Goal: Transaction & Acquisition: Purchase product/service

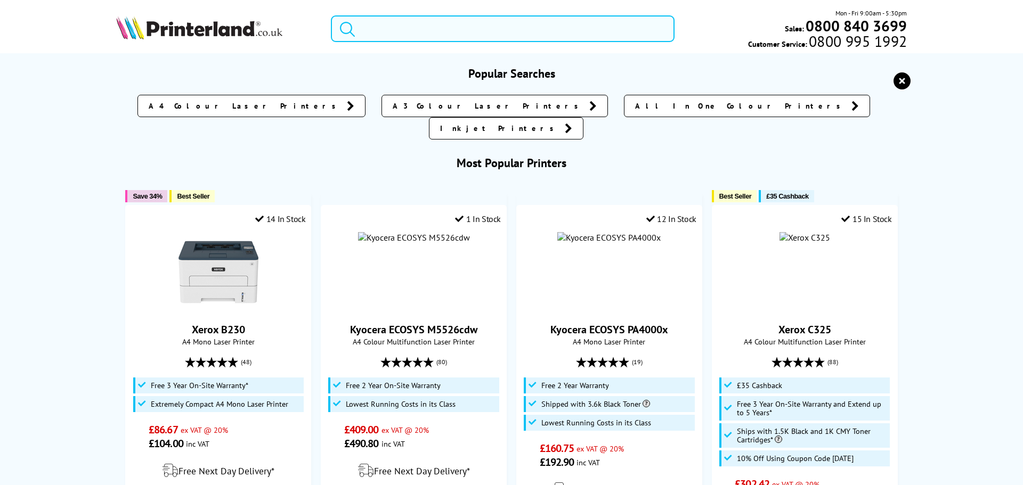
click at [422, 28] on input "search" at bounding box center [503, 28] width 344 height 27
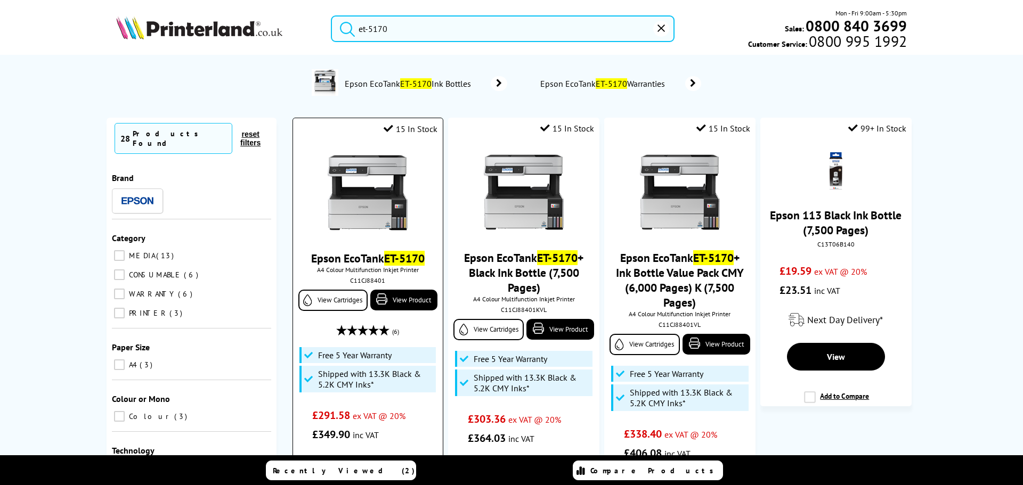
type input "et-5170"
click at [345, 257] on link "Epson EcoTank ET-5170" at bounding box center [367, 258] width 113 height 15
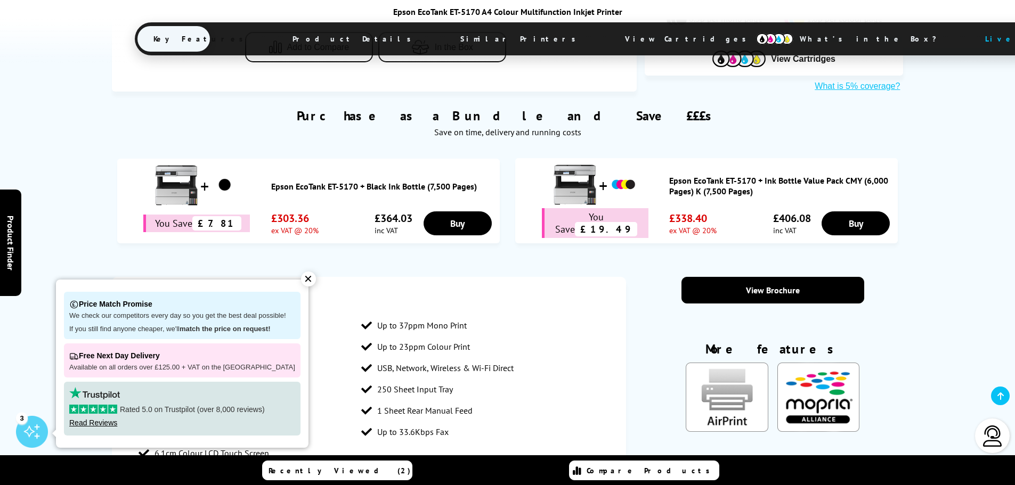
scroll to position [320, 0]
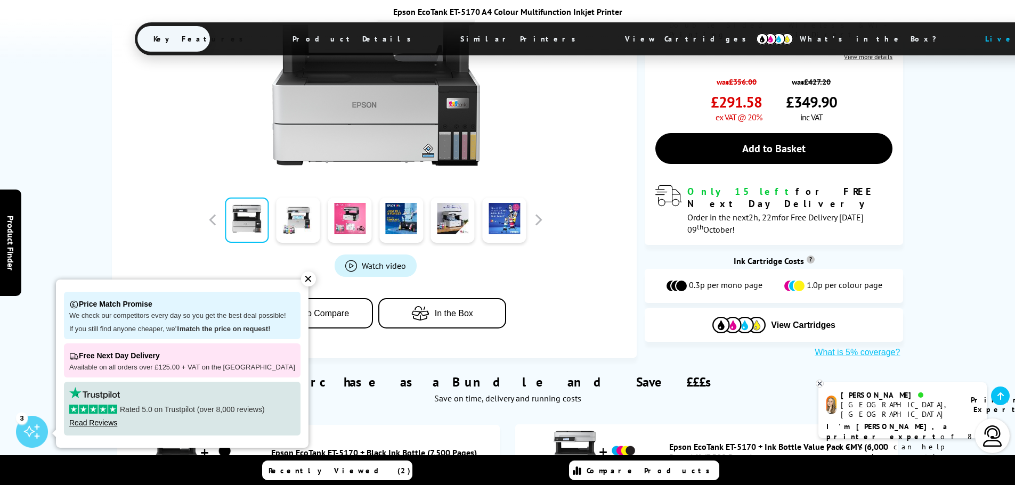
click at [442, 298] on button "In the Box" at bounding box center [442, 313] width 128 height 30
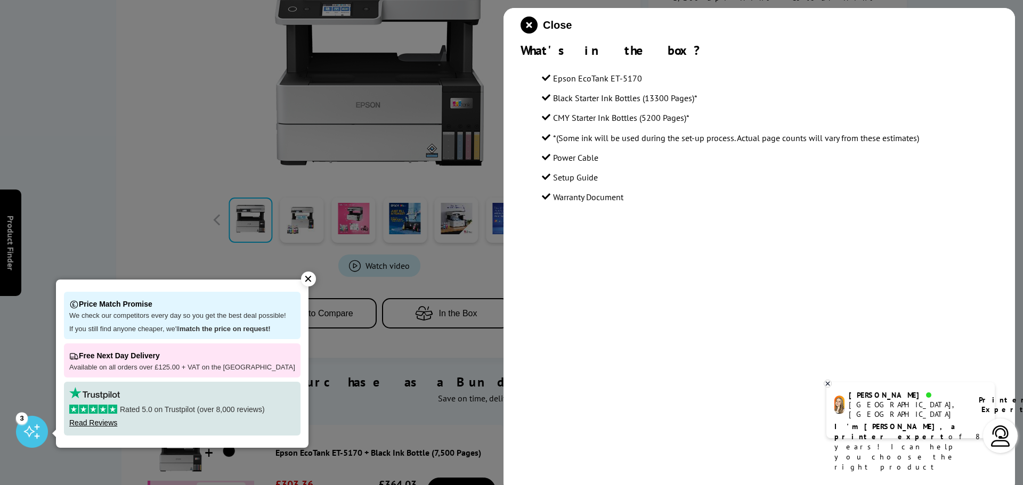
click at [301, 275] on div "✕" at bounding box center [308, 279] width 15 height 15
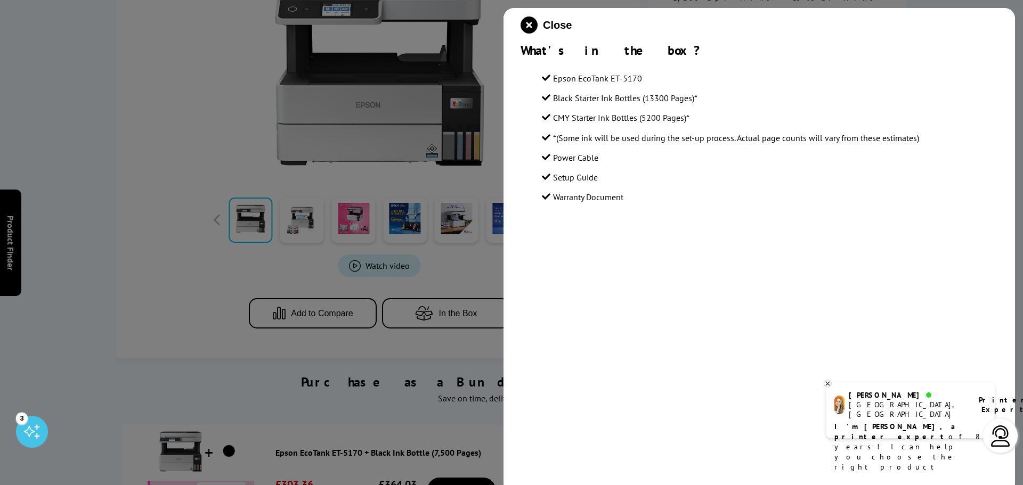
drag, startPoint x: 630, startPoint y: 196, endPoint x: 520, endPoint y: 53, distance: 180.5
click at [520, 53] on div "Close What's in the box? Epson EcoTank ET-5170 Black Starter Ink Bottles (13300…" at bounding box center [760, 250] width 512 height 485
copy div "What's in the box? Epson EcoTank ET-5170 Black Starter Ink Bottles (13300 Pages…"
click at [182, 250] on div at bounding box center [511, 242] width 1023 height 485
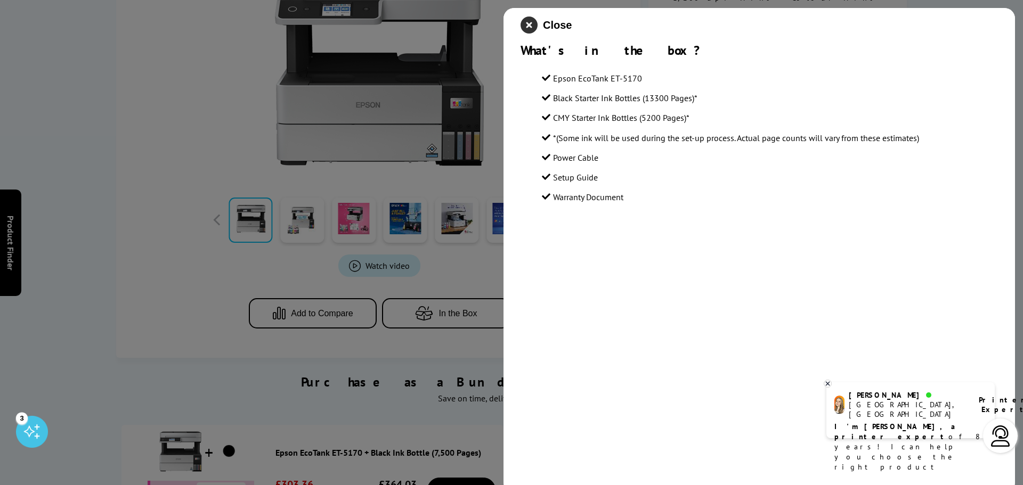
click at [533, 25] on icon "close modal" at bounding box center [529, 25] width 17 height 17
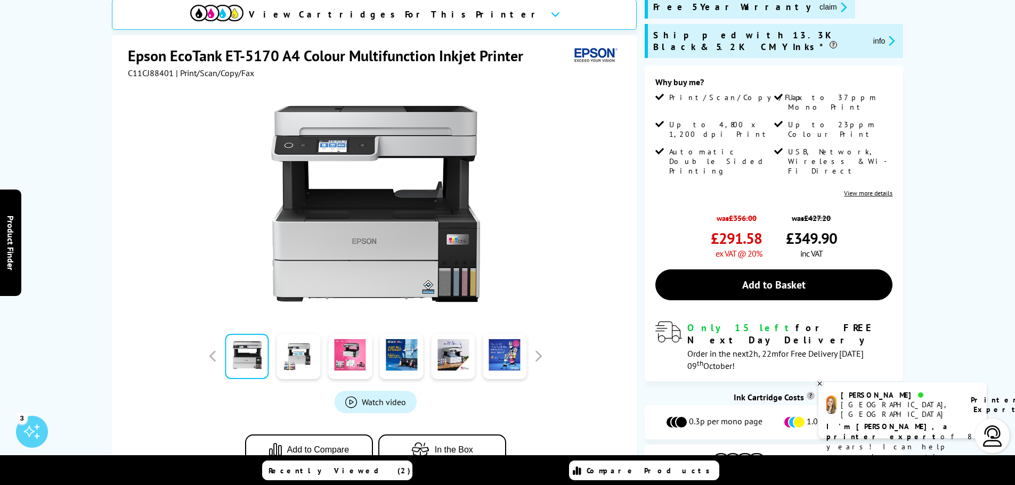
scroll to position [53, 0]
